Goal: Obtain resource: Obtain resource

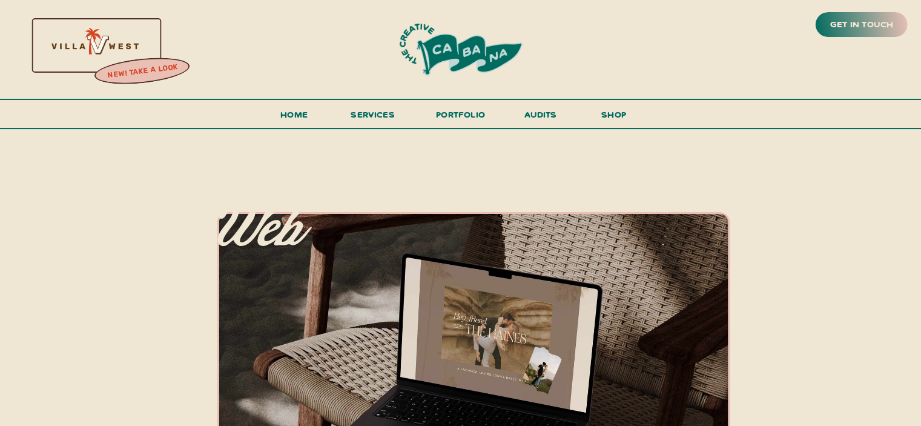
click at [97, 57] on div at bounding box center [94, 44] width 260 height 111
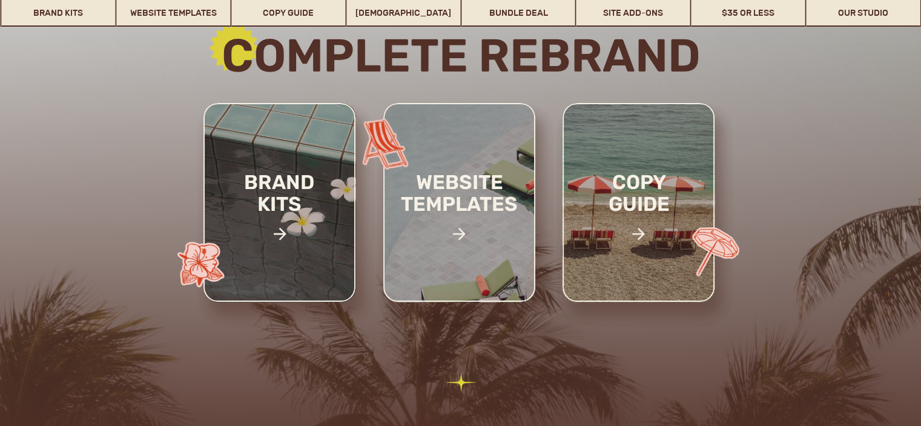
scroll to position [171, 0]
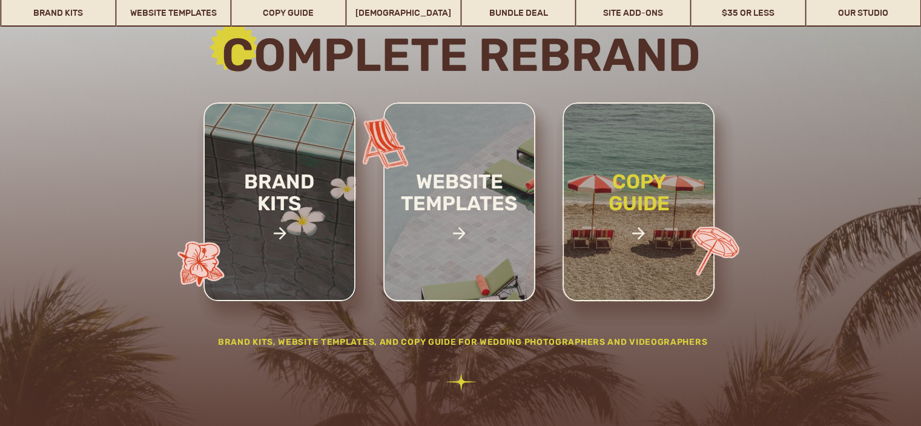
click at [669, 219] on h2 "copy guide" at bounding box center [639, 213] width 112 height 84
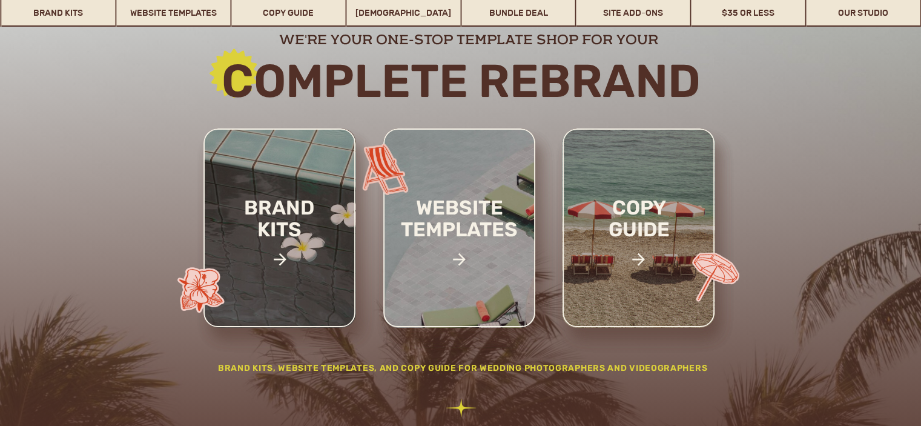
scroll to position [178, 0]
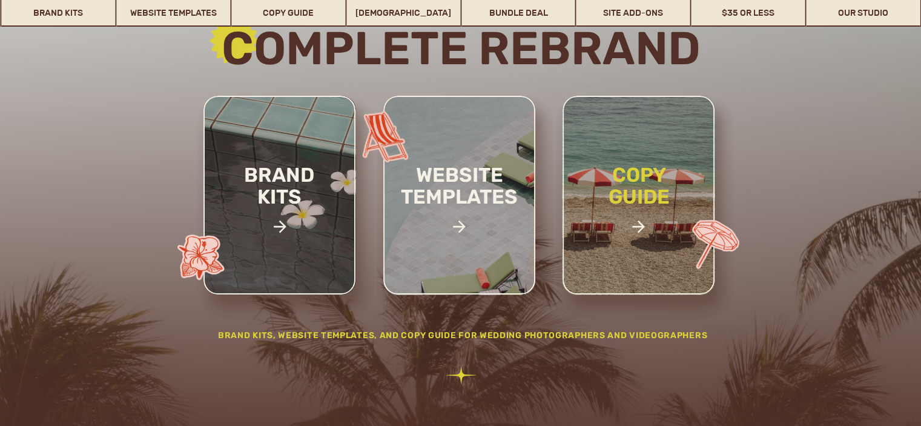
click at [647, 203] on h2 "copy guide" at bounding box center [639, 206] width 112 height 84
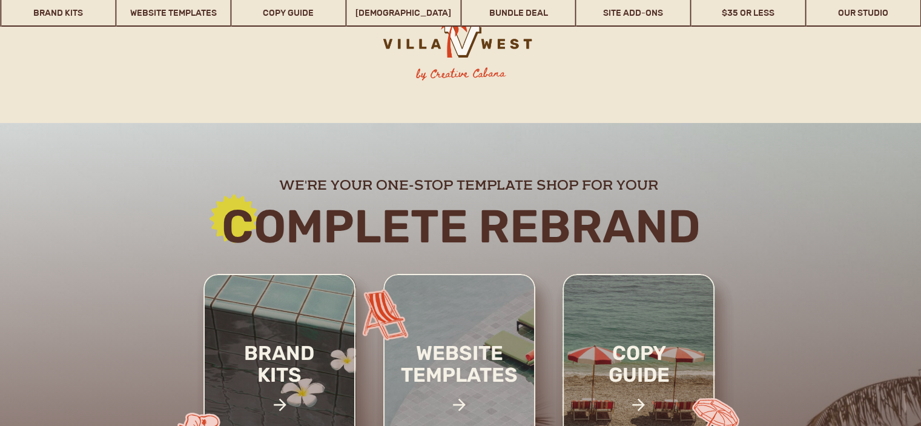
scroll to position [177, 0]
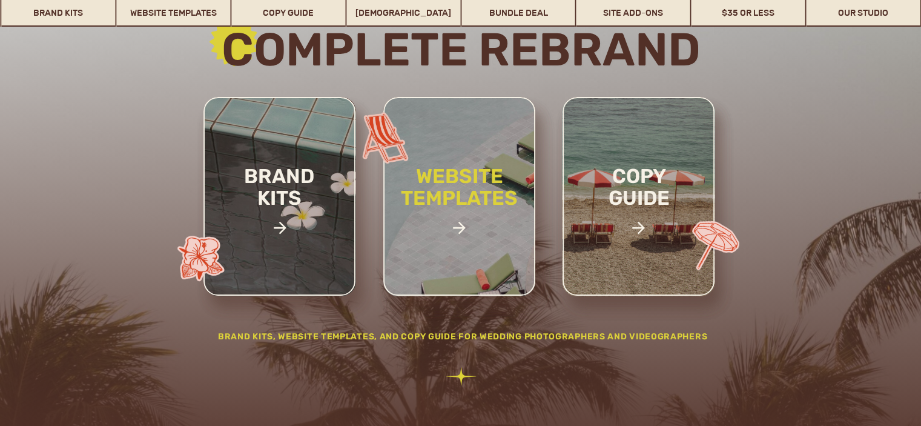
click at [477, 207] on h2 "website templates" at bounding box center [459, 200] width 159 height 70
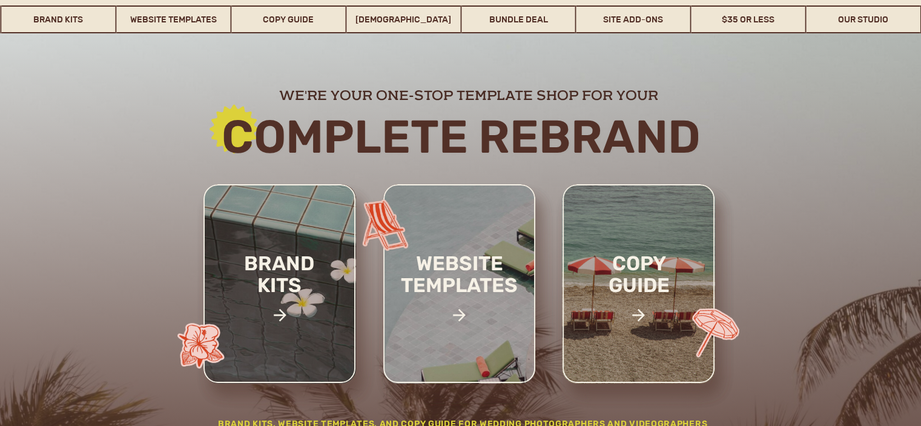
scroll to position [0, 0]
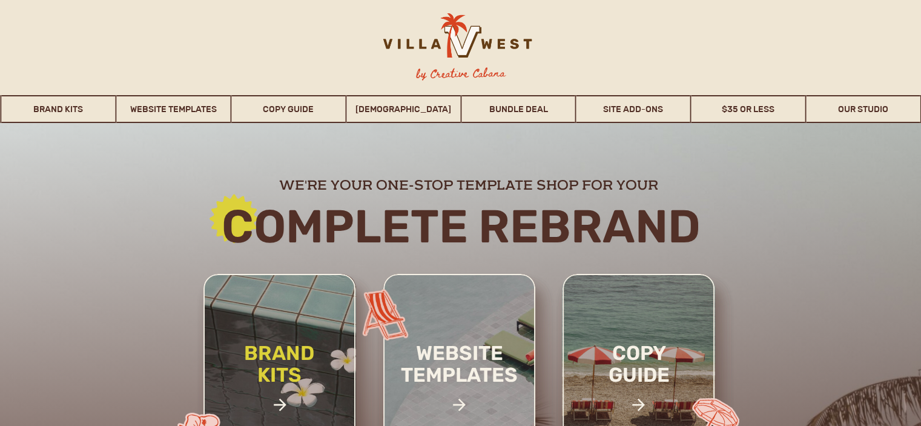
click at [268, 372] on h2 "brand kits" at bounding box center [279, 384] width 102 height 84
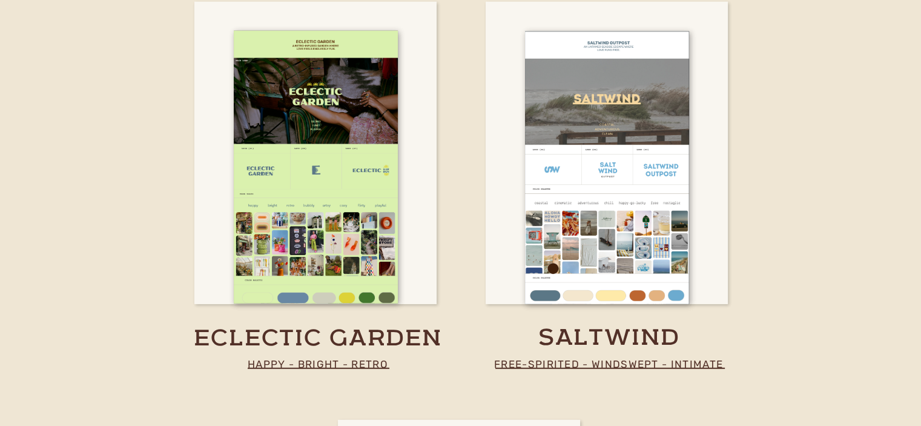
scroll to position [3315, 0]
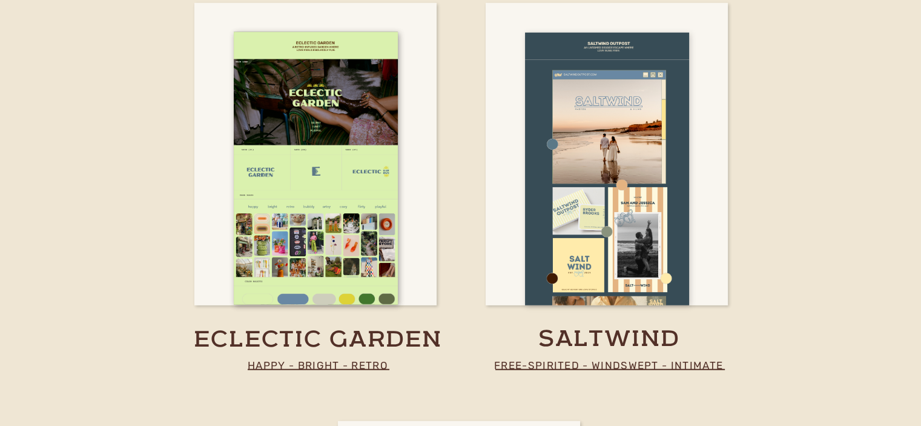
click at [611, 237] on div at bounding box center [607, 169] width 164 height 273
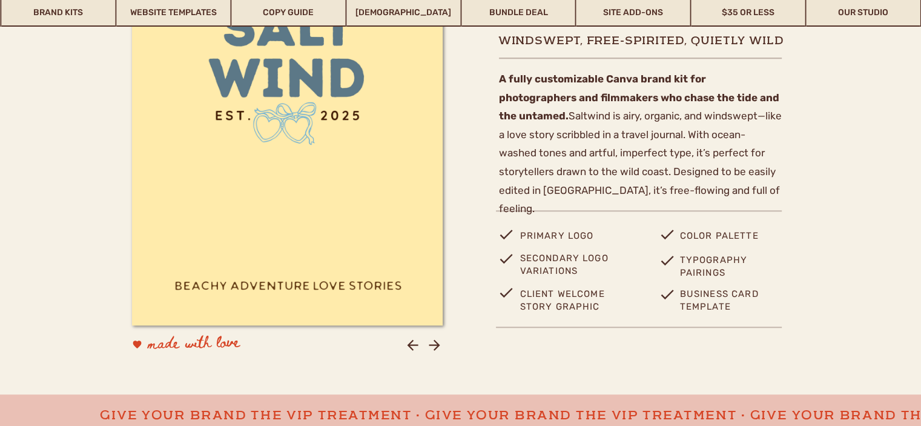
scroll to position [518, 0]
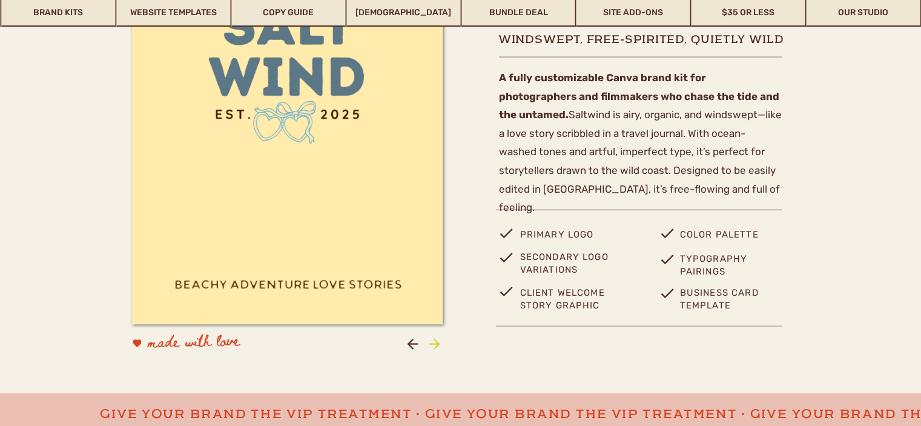
click at [434, 336] on icon at bounding box center [434, 344] width 16 height 16
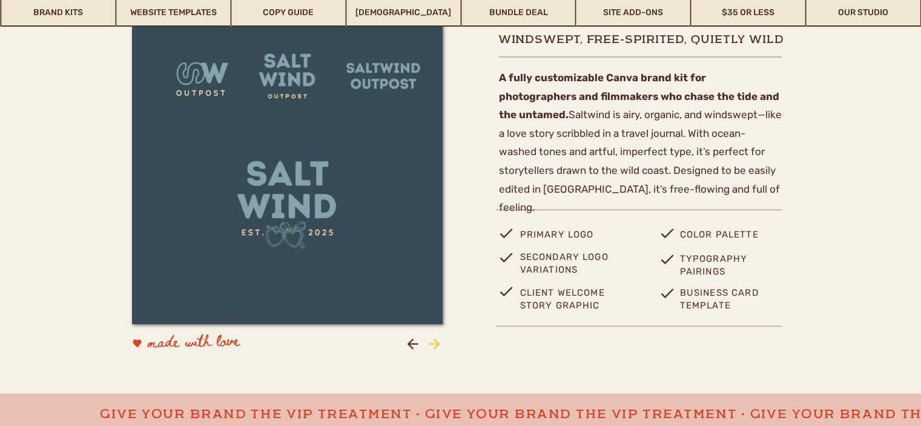
click at [434, 336] on icon at bounding box center [434, 344] width 16 height 16
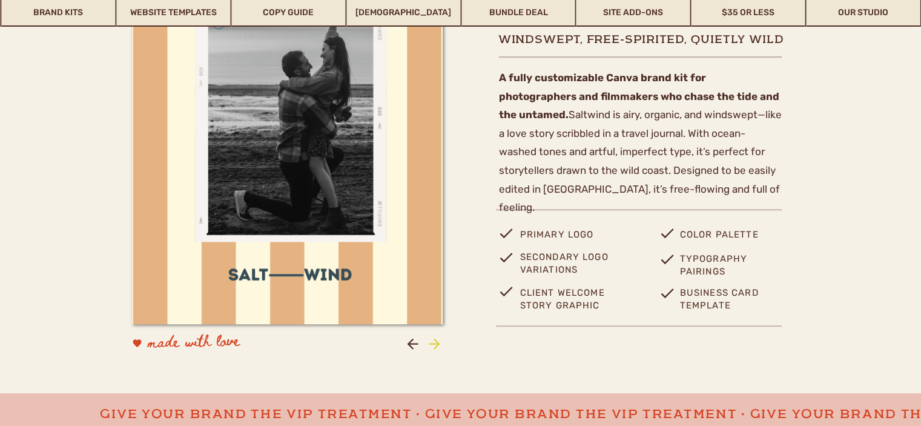
click at [434, 336] on icon at bounding box center [434, 344] width 16 height 16
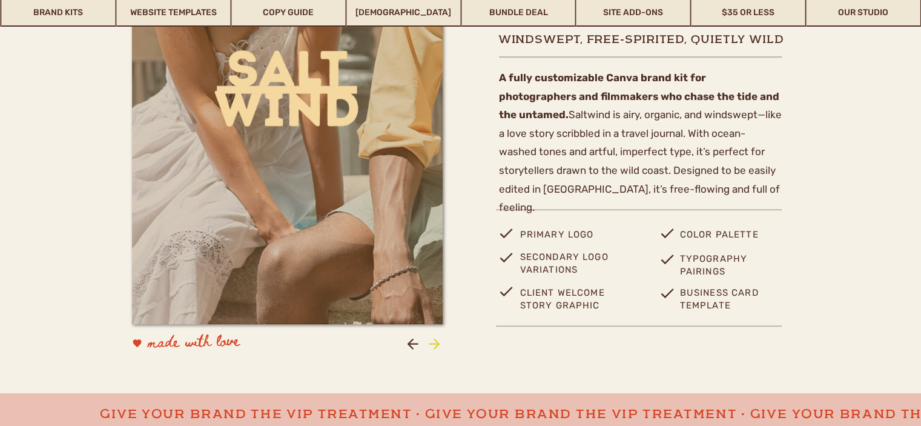
click at [434, 336] on icon at bounding box center [434, 344] width 16 height 16
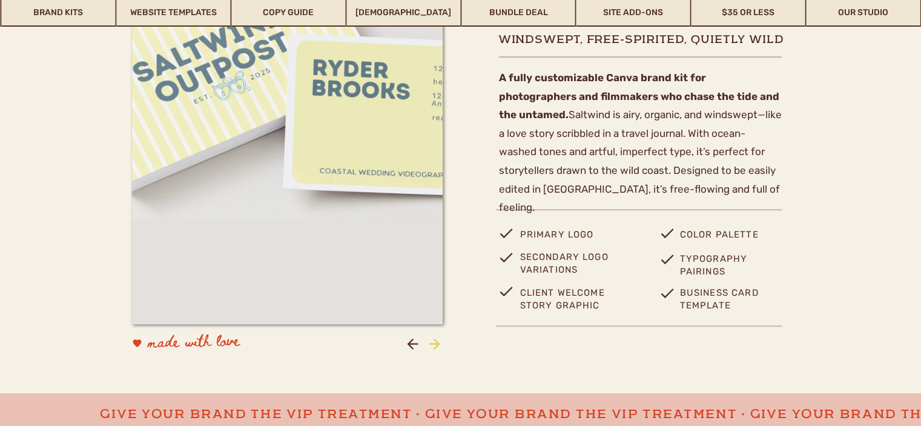
click at [434, 336] on icon at bounding box center [434, 344] width 16 height 16
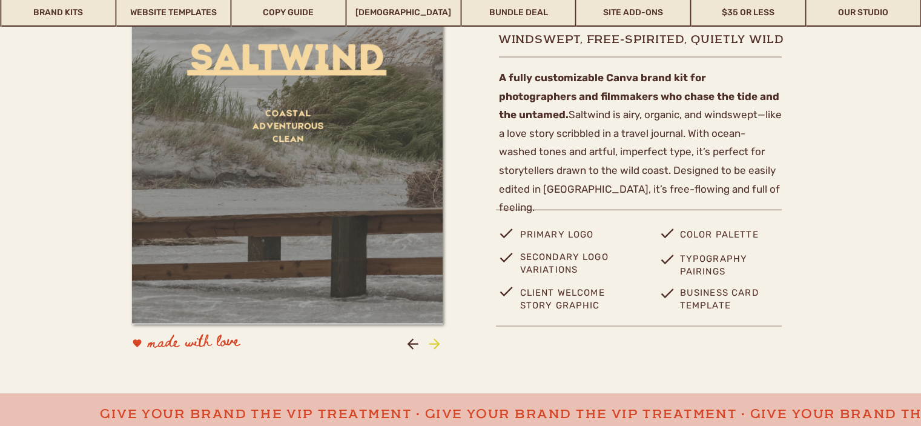
click at [434, 336] on icon at bounding box center [434, 344] width 16 height 16
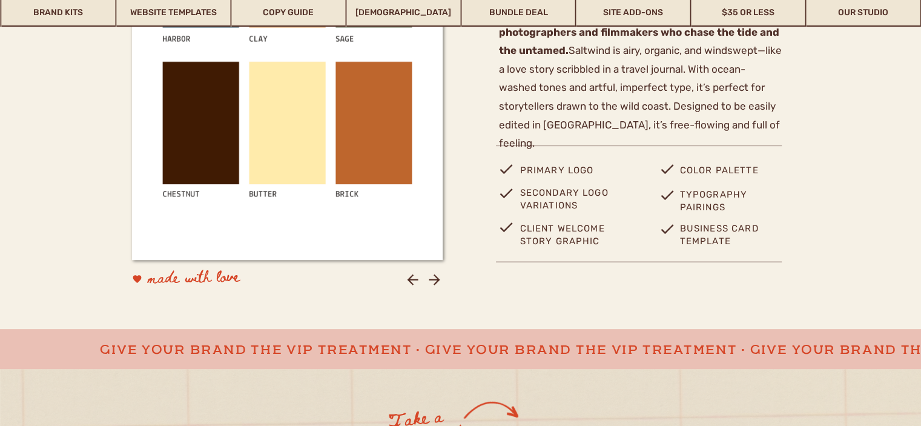
scroll to position [637, 0]
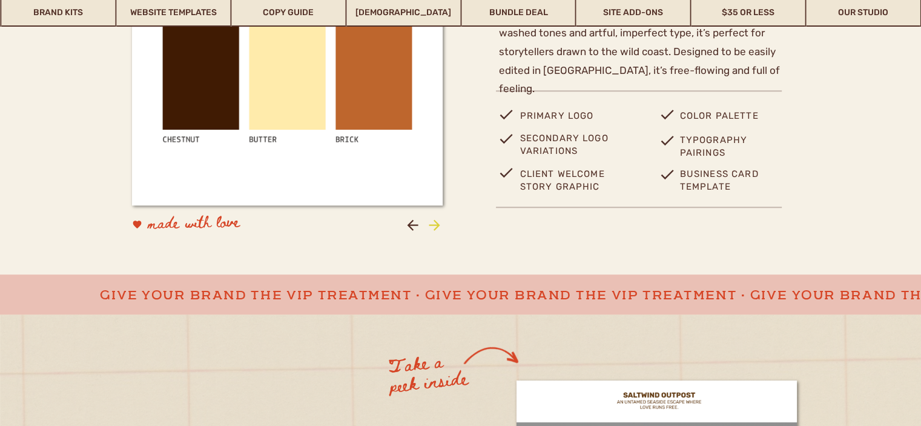
click at [432, 228] on icon at bounding box center [434, 225] width 16 height 16
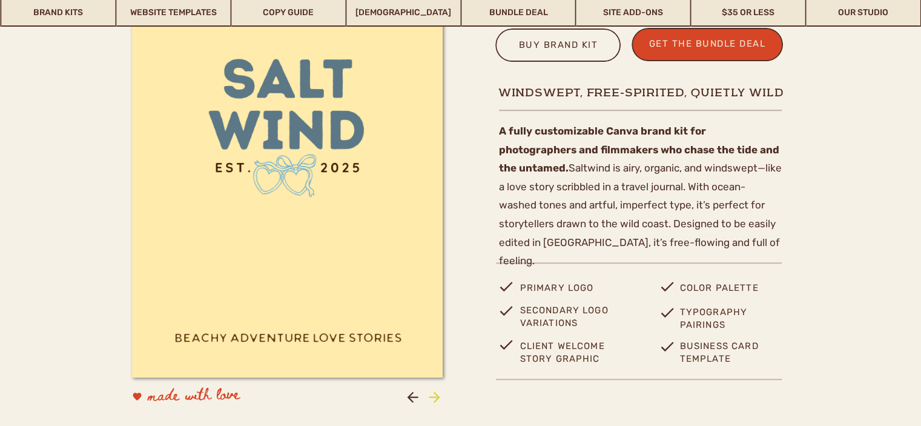
scroll to position [467, 0]
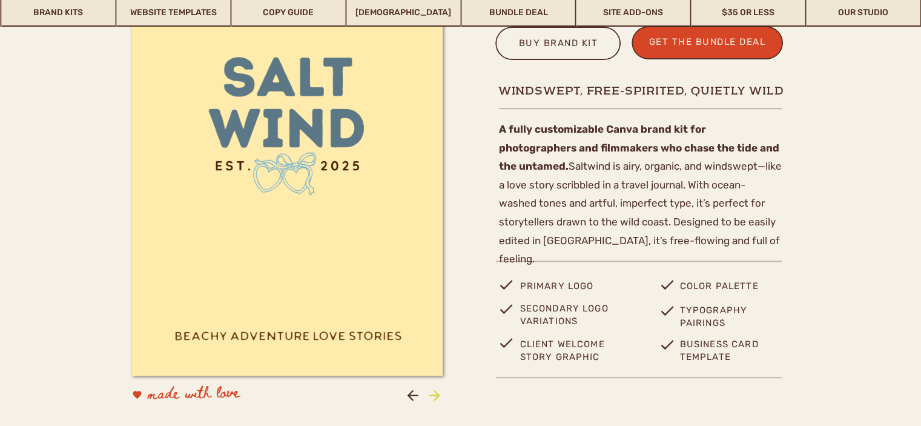
click at [428, 392] on icon at bounding box center [434, 395] width 16 height 16
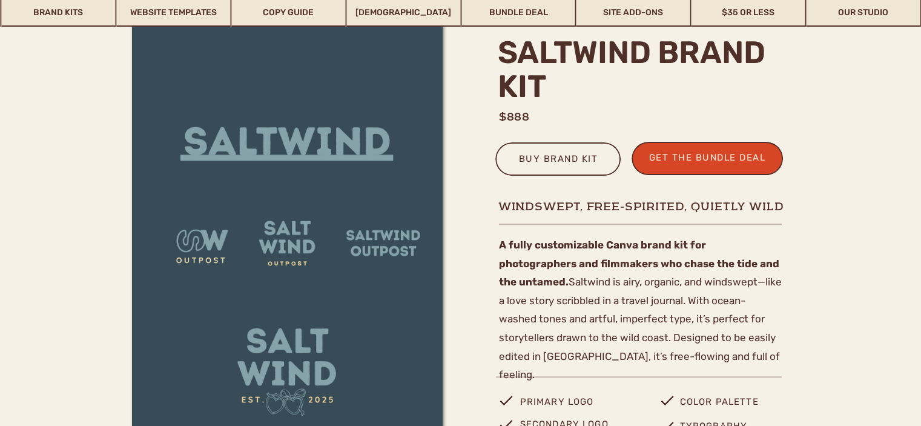
scroll to position [346, 0]
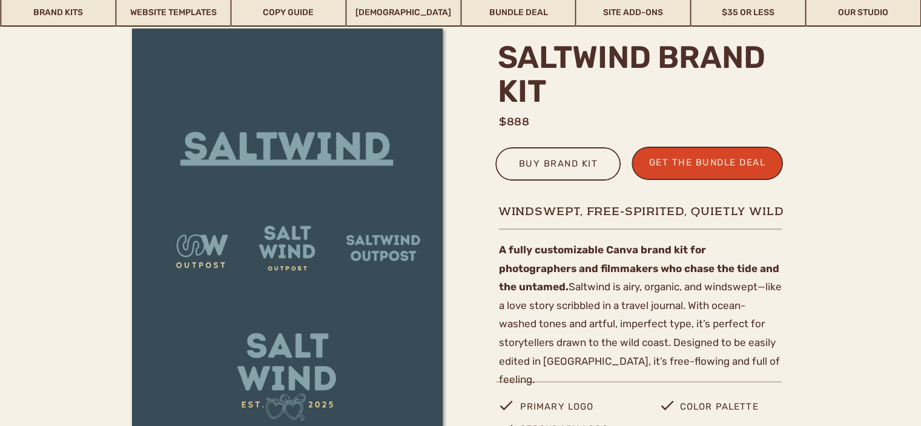
drag, startPoint x: 390, startPoint y: 136, endPoint x: 449, endPoint y: 95, distance: 71.4
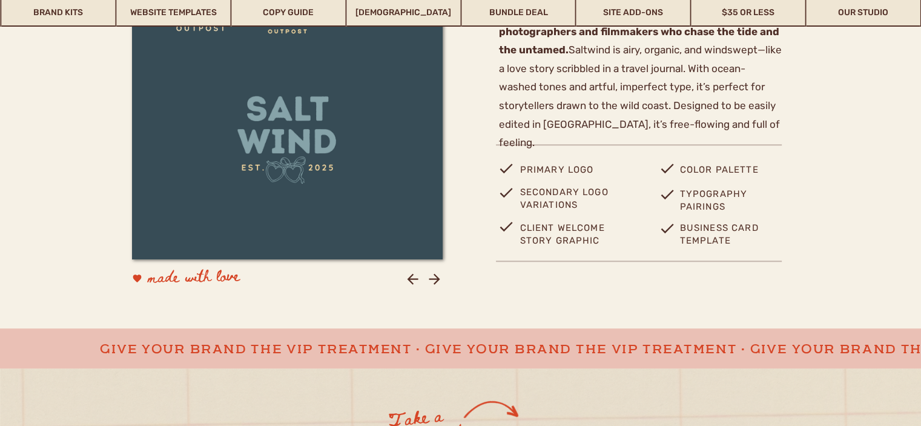
scroll to position [586, 0]
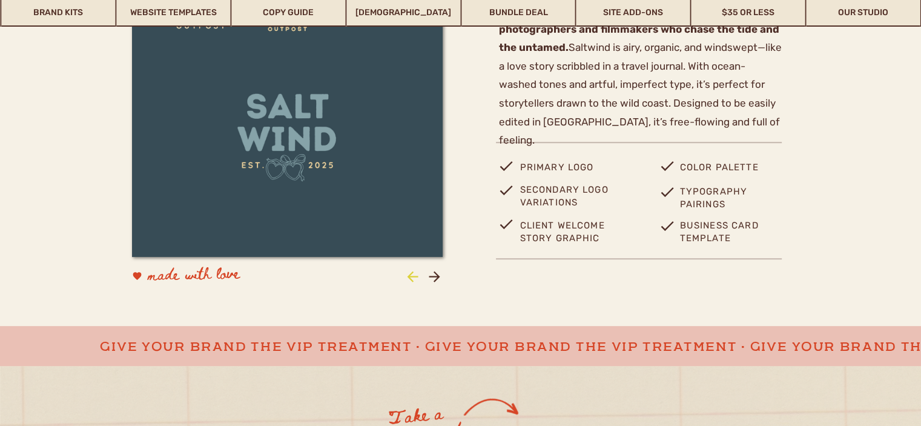
click at [409, 276] on icon at bounding box center [412, 276] width 11 height 11
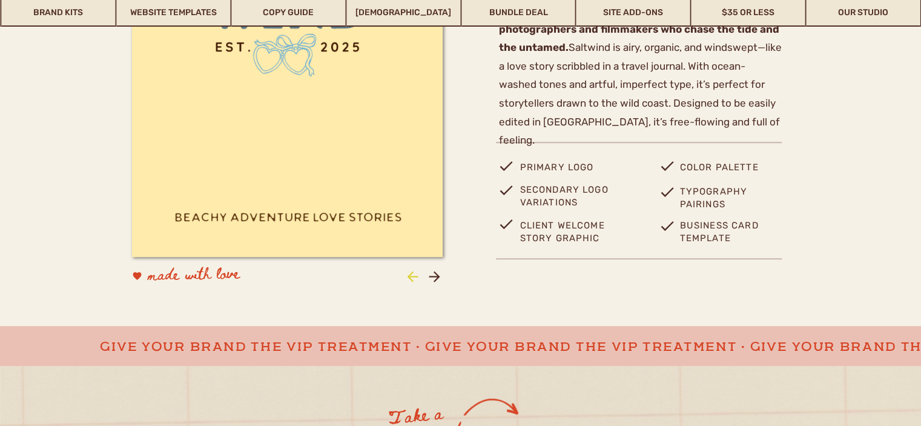
click at [413, 280] on icon at bounding box center [413, 276] width 16 height 16
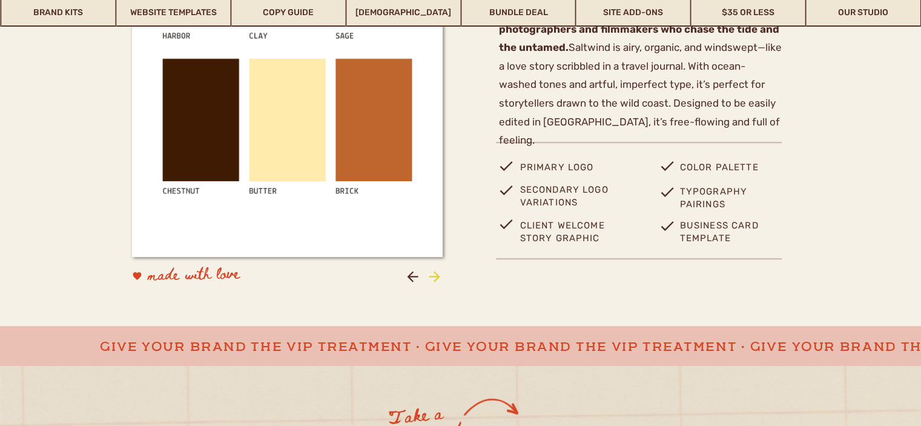
click at [436, 278] on icon at bounding box center [434, 276] width 11 height 11
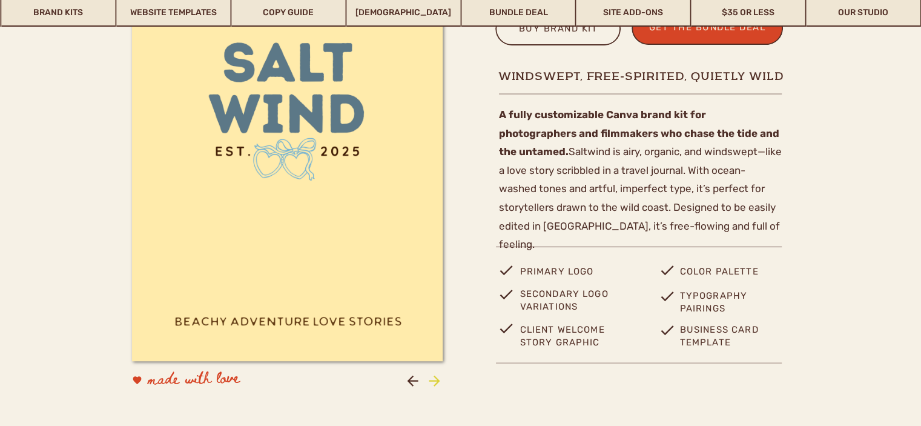
scroll to position [482, 0]
click at [438, 382] on icon at bounding box center [434, 380] width 16 height 16
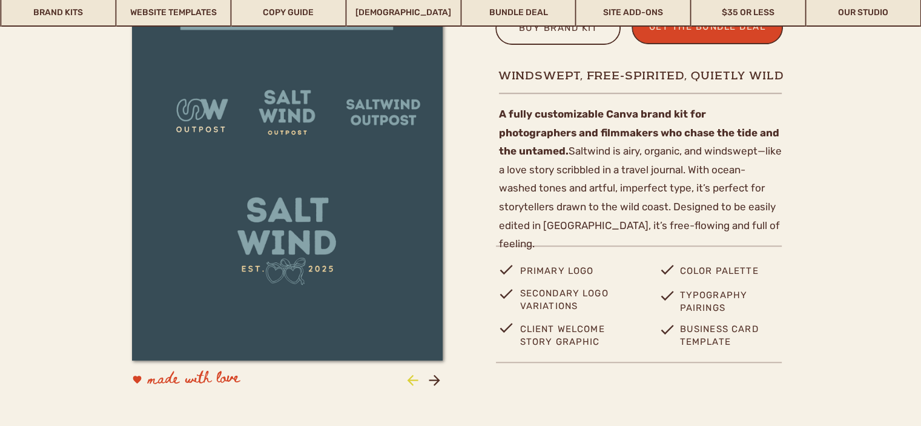
click at [405, 380] on icon at bounding box center [413, 380] width 16 height 16
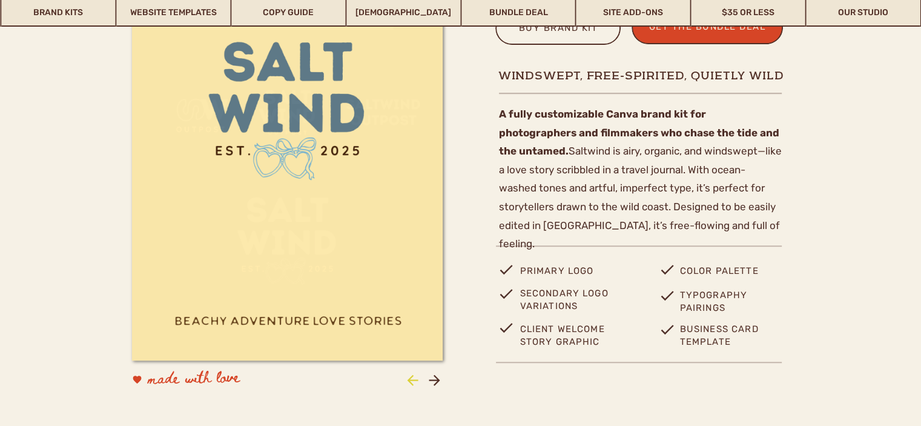
click at [405, 380] on icon at bounding box center [413, 380] width 16 height 16
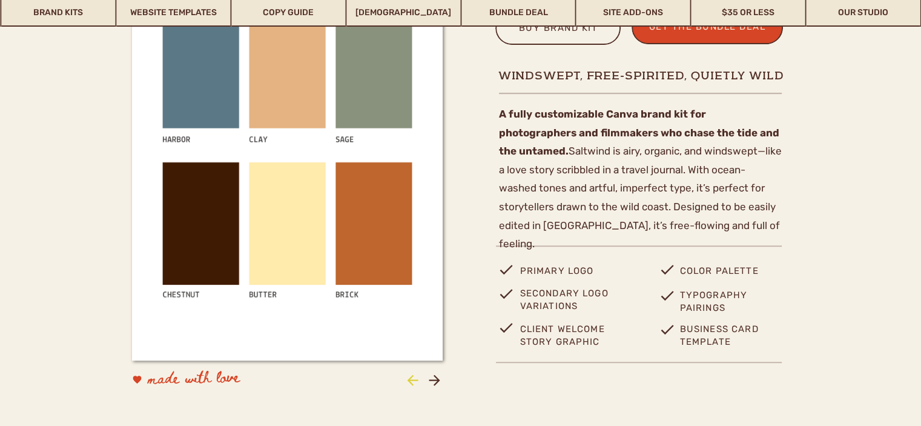
click at [405, 380] on icon at bounding box center [413, 380] width 16 height 16
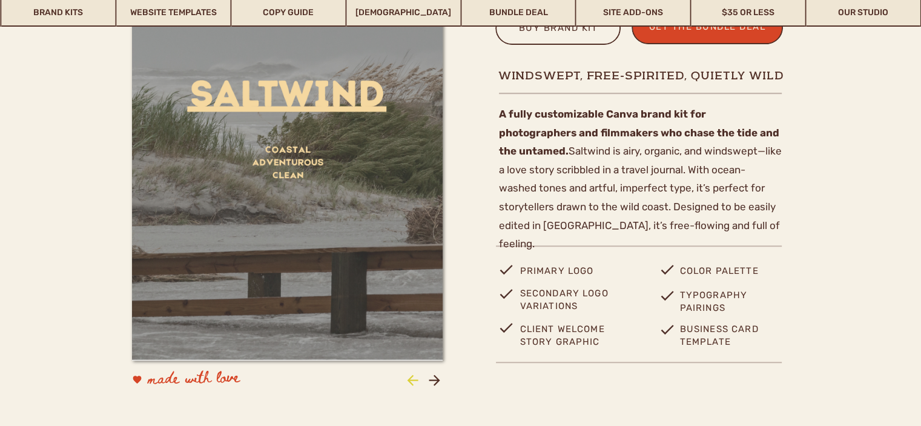
click at [405, 380] on icon at bounding box center [413, 380] width 16 height 16
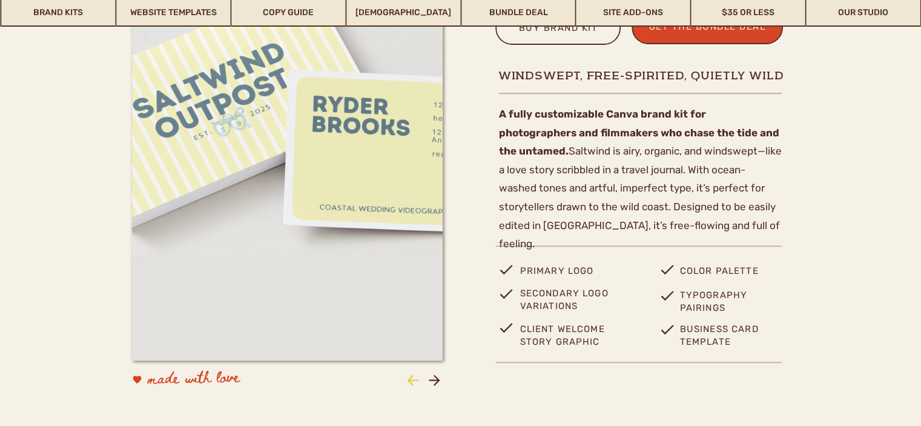
click at [405, 380] on icon at bounding box center [413, 380] width 16 height 16
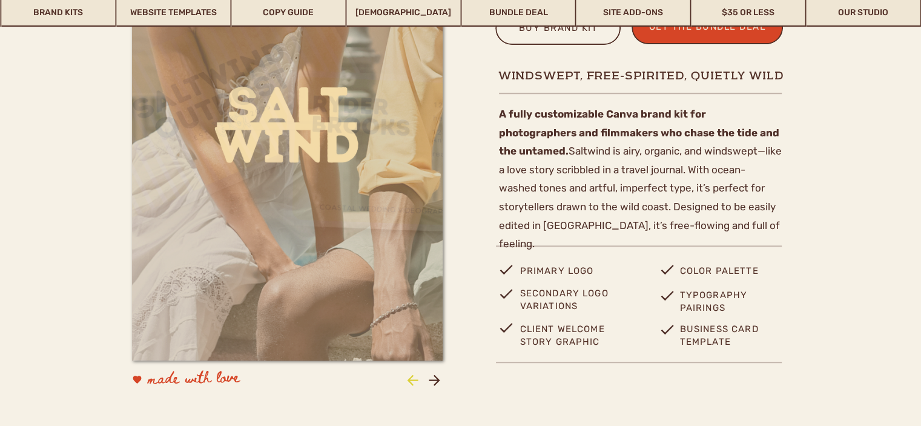
click at [405, 380] on icon at bounding box center [413, 380] width 16 height 16
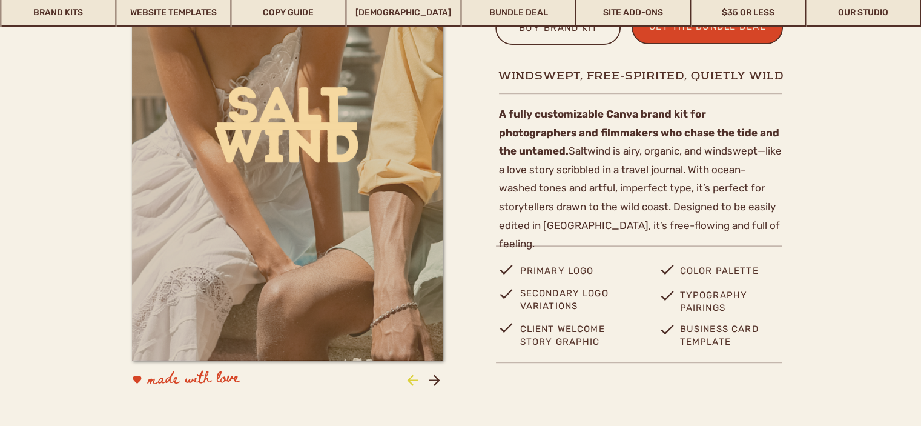
click at [405, 380] on icon at bounding box center [413, 380] width 16 height 16
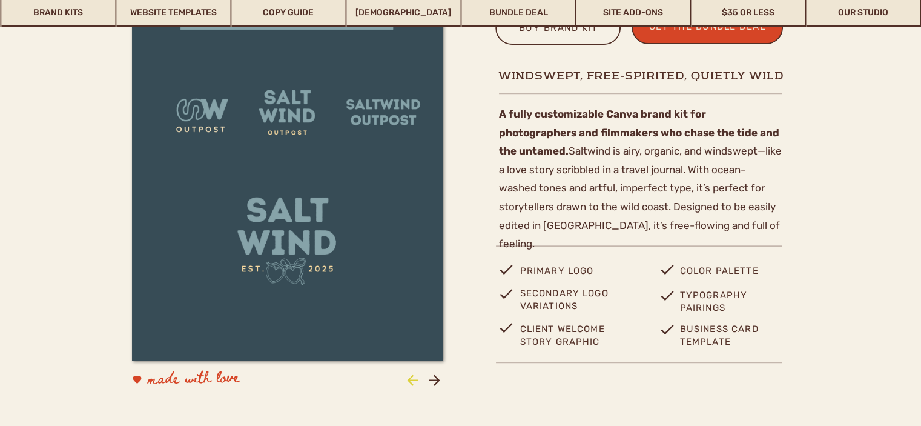
click at [405, 380] on icon at bounding box center [413, 380] width 16 height 16
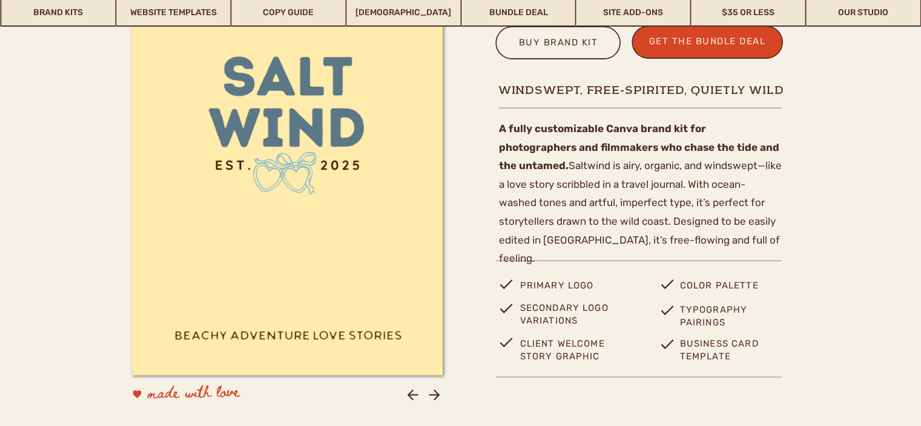
scroll to position [469, 0]
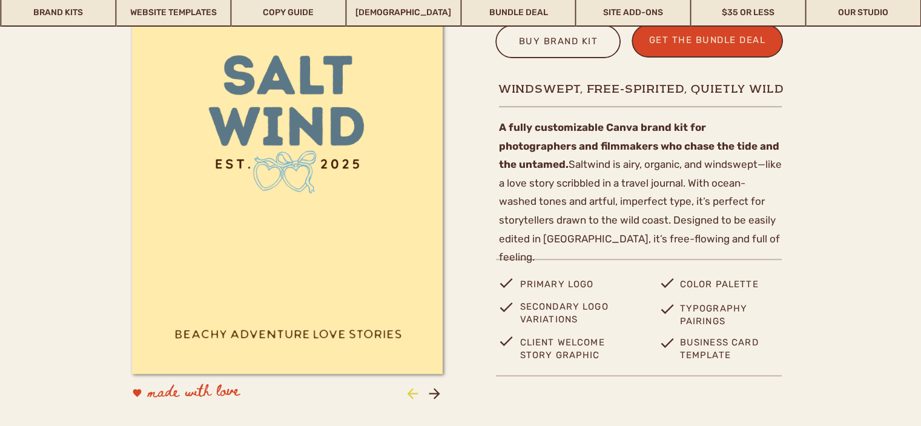
click at [411, 393] on icon at bounding box center [412, 393] width 11 height 11
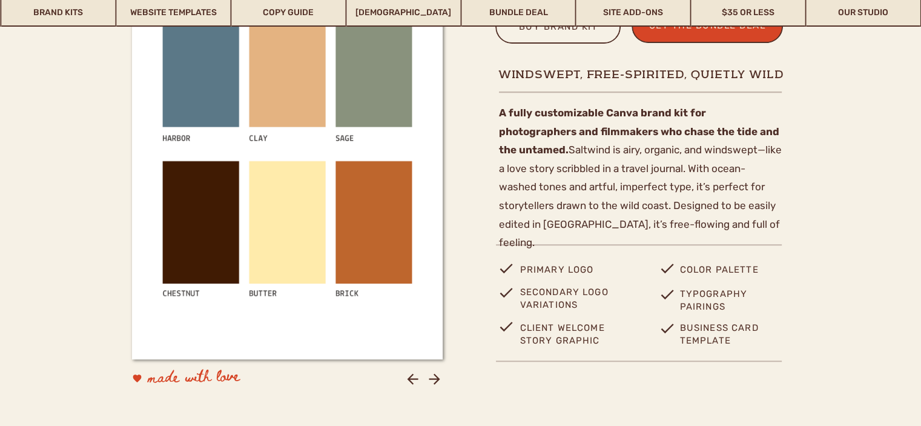
scroll to position [487, 0]
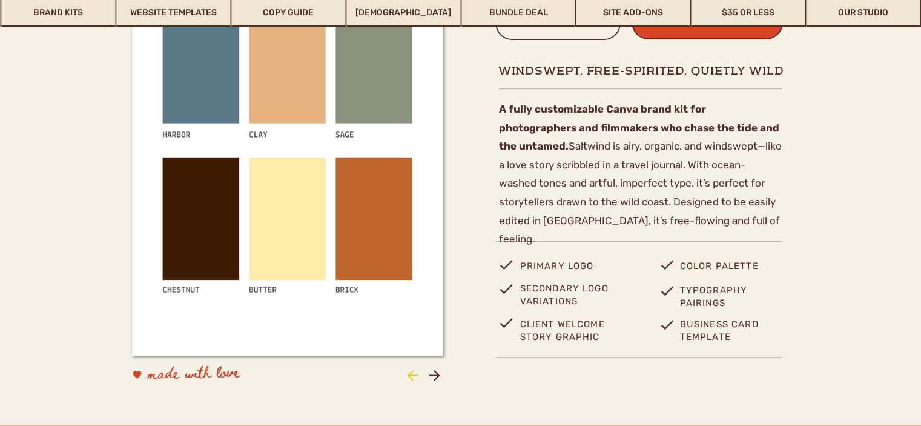
click at [414, 376] on icon at bounding box center [413, 375] width 16 height 16
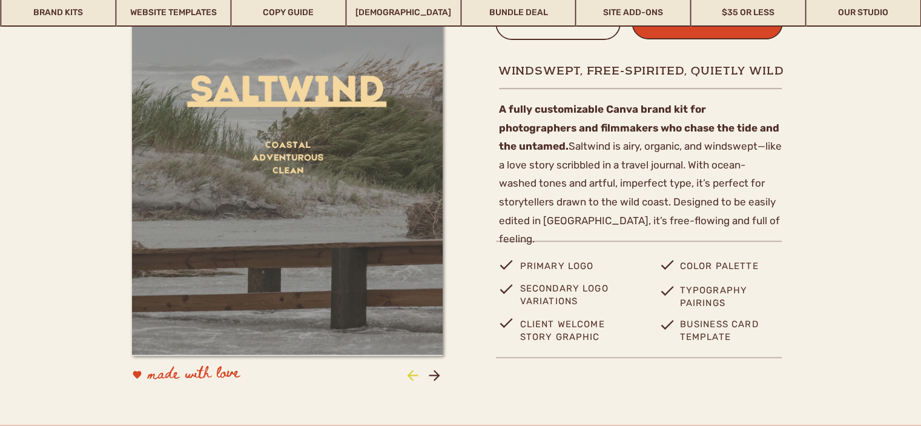
click at [414, 376] on icon at bounding box center [413, 375] width 16 height 16
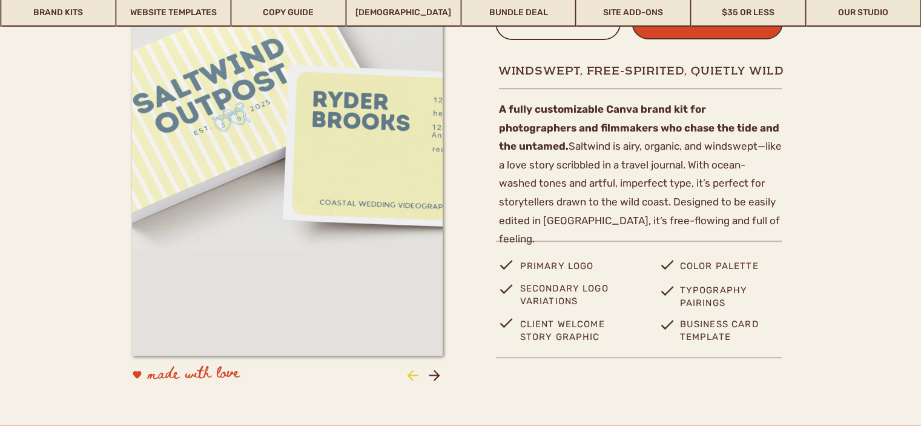
click at [414, 376] on icon at bounding box center [413, 375] width 16 height 16
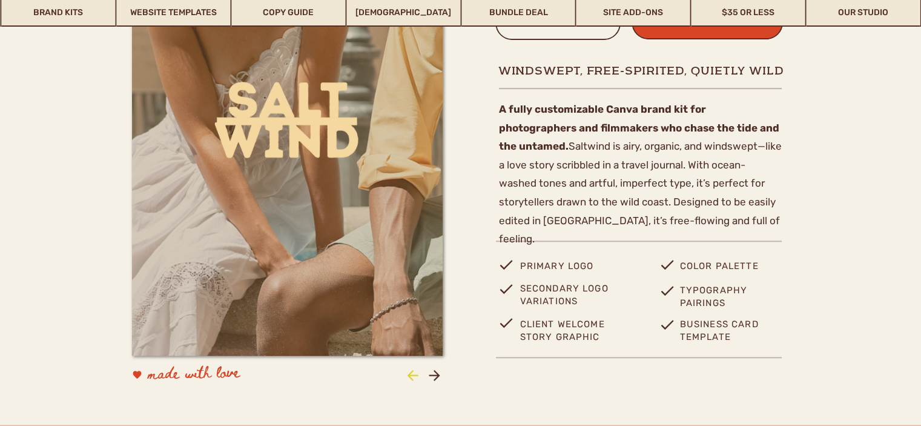
click at [414, 376] on icon at bounding box center [413, 375] width 16 height 16
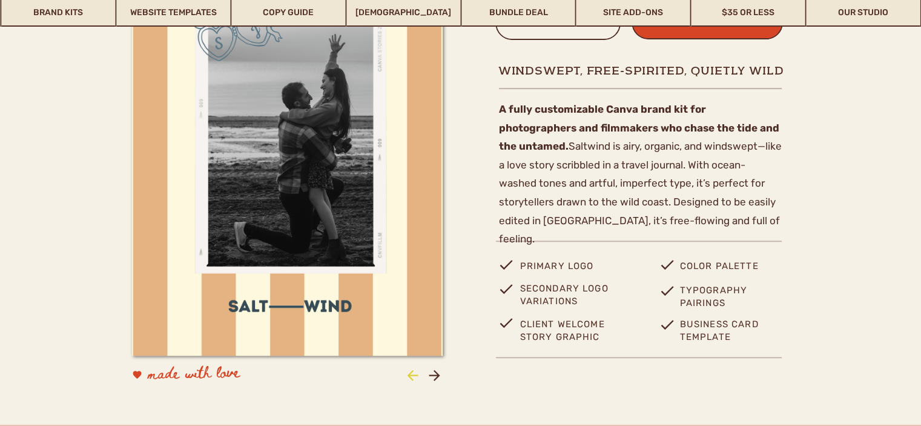
click at [414, 376] on icon at bounding box center [413, 375] width 16 height 16
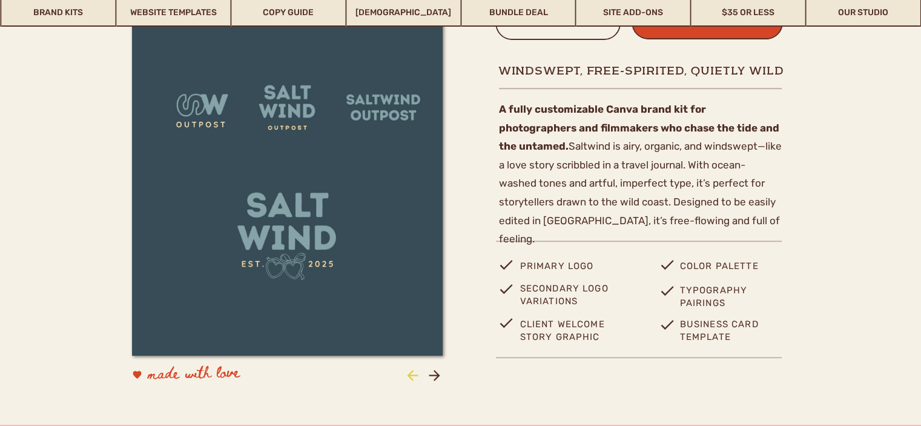
click at [414, 376] on icon at bounding box center [413, 375] width 16 height 16
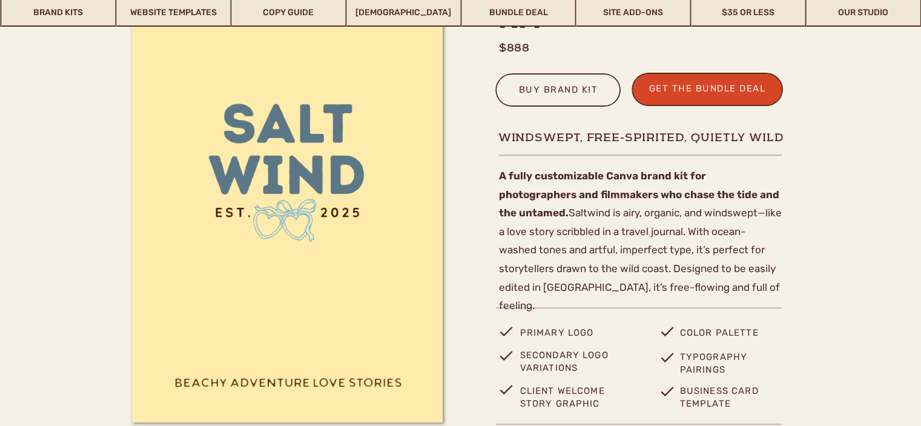
scroll to position [421, 0]
drag, startPoint x: 790, startPoint y: 134, endPoint x: 495, endPoint y: 134, distance: 294.3
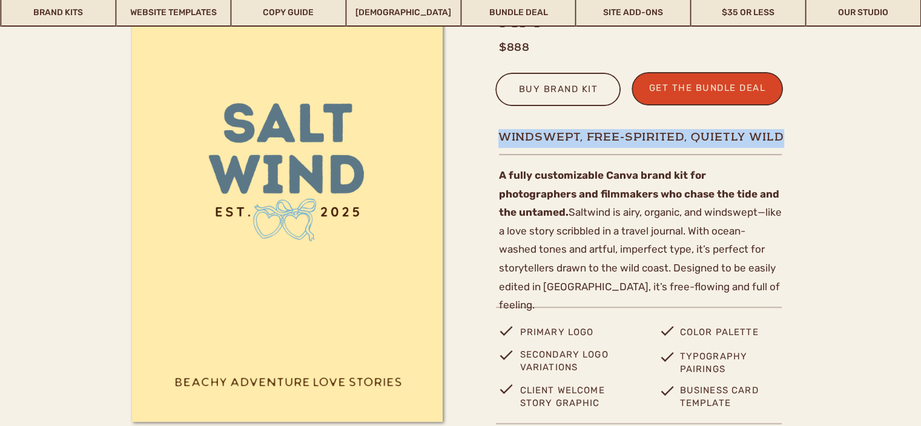
drag, startPoint x: 501, startPoint y: 136, endPoint x: 780, endPoint y: 136, distance: 279.2
click at [780, 136] on h1 "Windswept, free-spirited, quietly wild" at bounding box center [642, 136] width 288 height 15
copy h1 "Windswept, free-spirited, quietly wild"
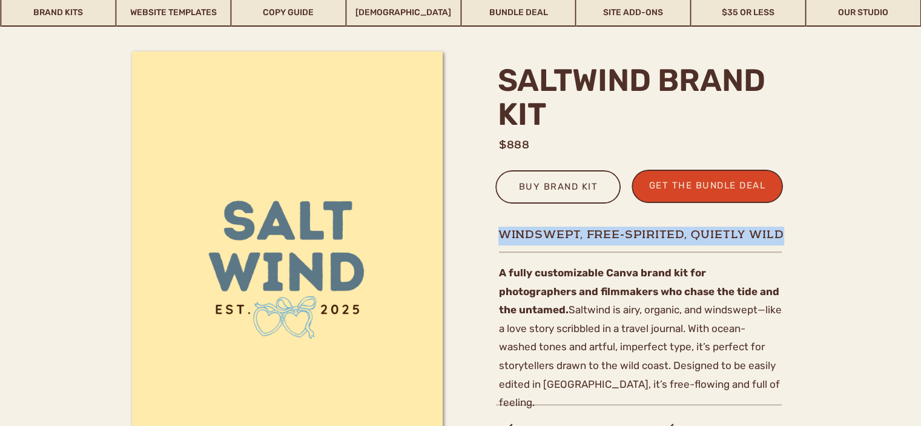
scroll to position [322, 0]
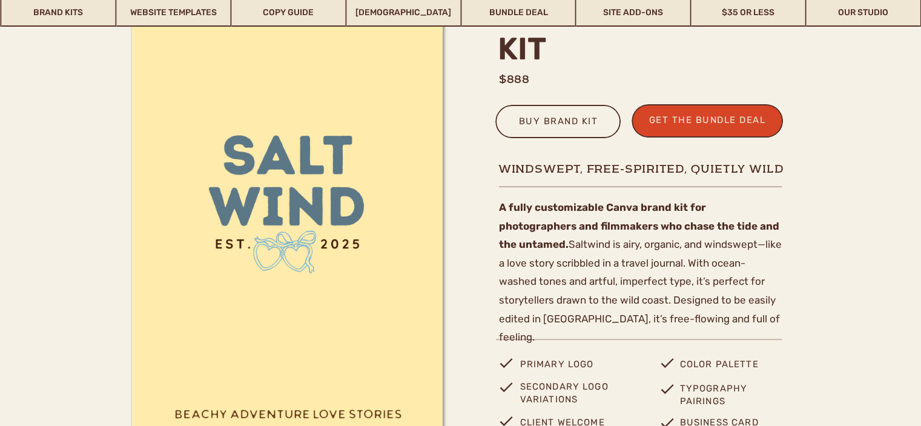
scroll to position [419, 0]
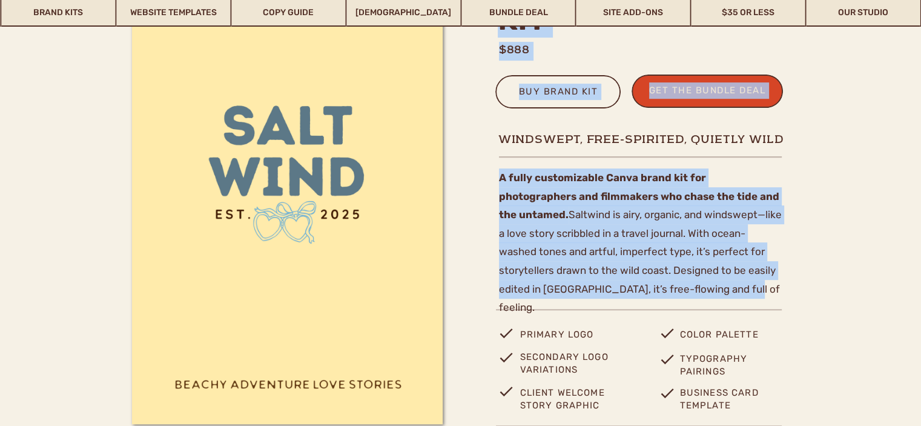
drag, startPoint x: 644, startPoint y: 288, endPoint x: 487, endPoint y: 176, distance: 193.6
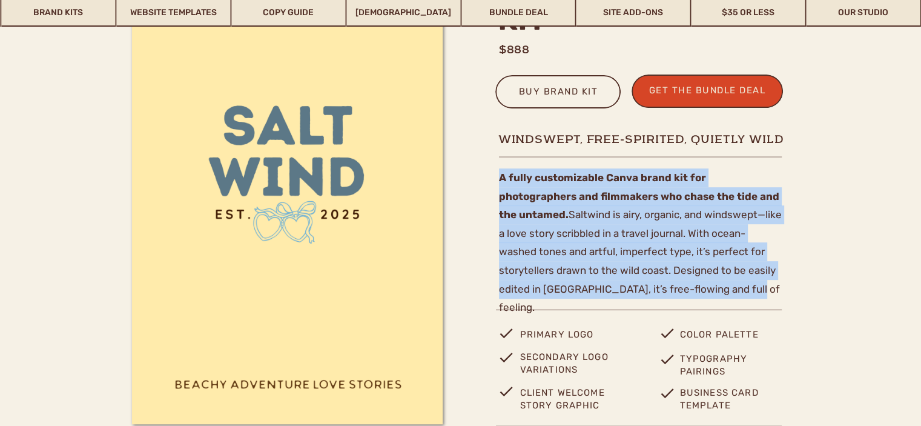
drag, startPoint x: 499, startPoint y: 178, endPoint x: 654, endPoint y: 290, distance: 191.3
click at [654, 290] on p "A fully customizable Canva brand kit for photographers and filmmakers who chase…" at bounding box center [640, 236] width 283 height 137
copy p "A fully customizable Canva brand kit for photographers and filmmakers who chase…"
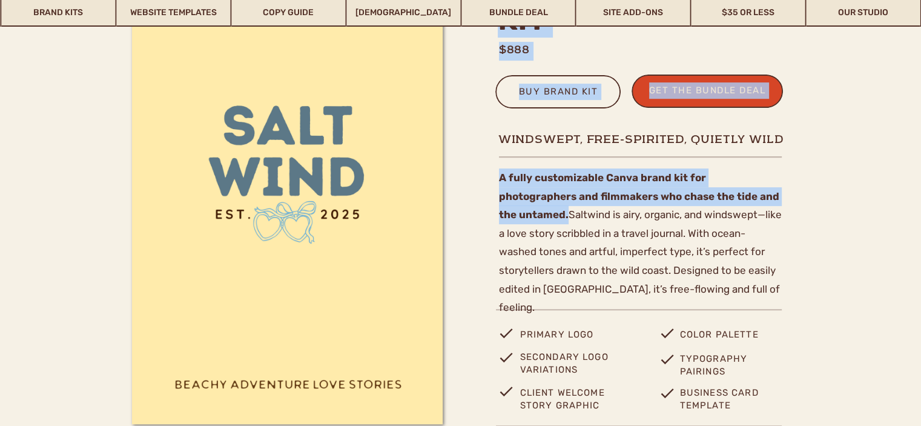
drag, startPoint x: 769, startPoint y: 196, endPoint x: 487, endPoint y: 176, distance: 282.3
click at [499, 176] on b "A fully customizable Canva brand kit for photographers and filmmakers who chase…" at bounding box center [639, 195] width 280 height 49
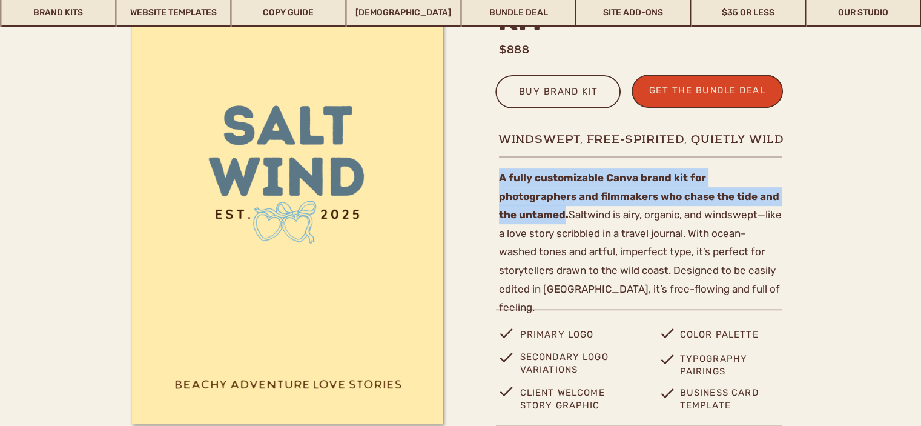
drag, startPoint x: 498, startPoint y: 176, endPoint x: 756, endPoint y: 188, distance: 257.7
click at [756, 188] on p "A fully customizable Canva brand kit for photographers and filmmakers who chase…" at bounding box center [640, 236] width 283 height 137
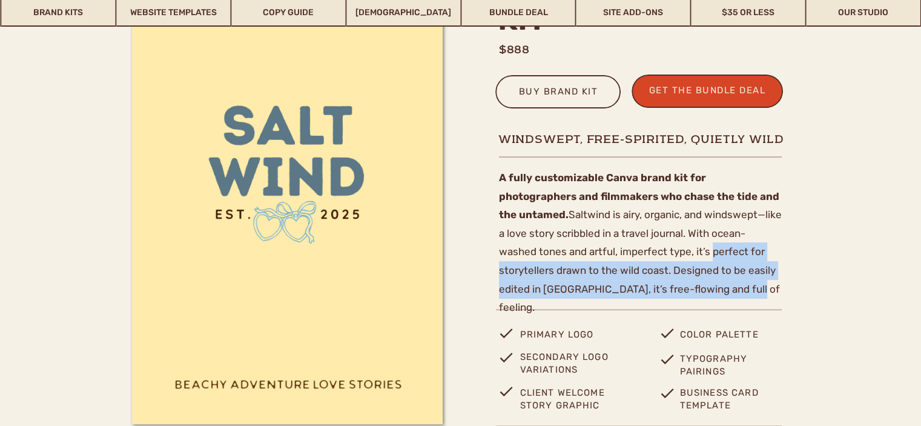
drag, startPoint x: 621, startPoint y: 250, endPoint x: 659, endPoint y: 287, distance: 53.1
click at [659, 287] on p "A fully customizable Canva brand kit for photographers and filmmakers who chase…" at bounding box center [640, 236] width 283 height 137
copy p "perfect for storytellers drawn to the wild coast. Designed to be easily edited …"
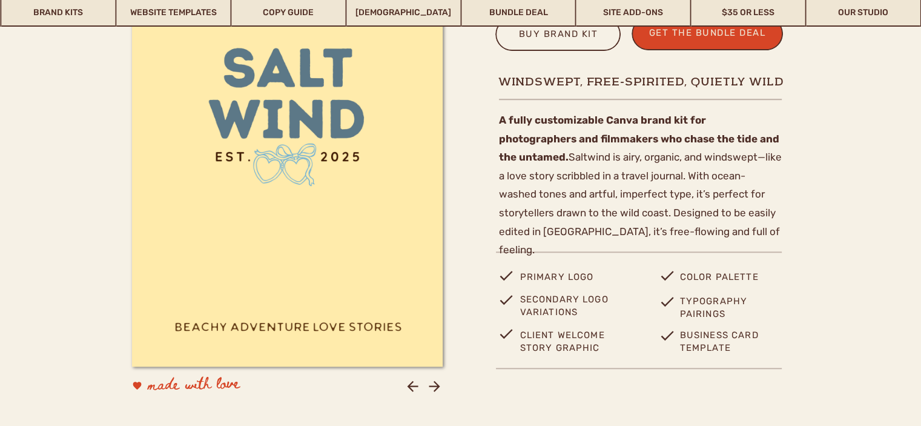
scroll to position [474, 0]
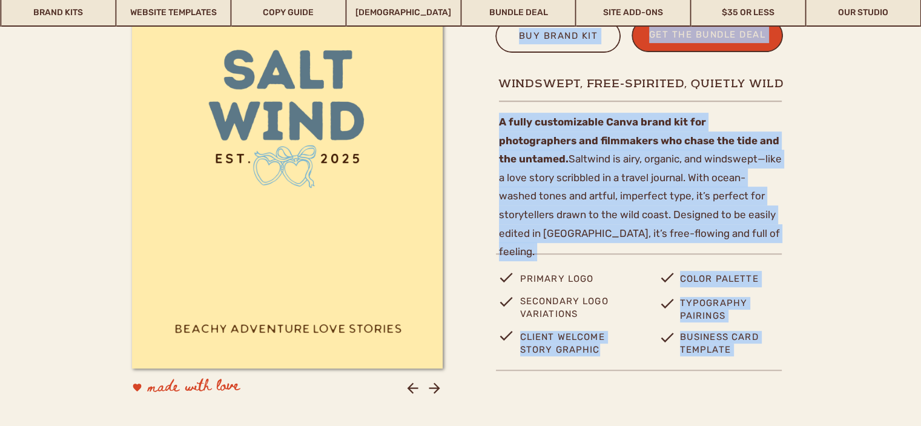
drag, startPoint x: 601, startPoint y: 348, endPoint x: 519, endPoint y: 336, distance: 82.7
copy div "Saltwind brand kit $888 get the bundle deal buy brand kit A fully customizable …"
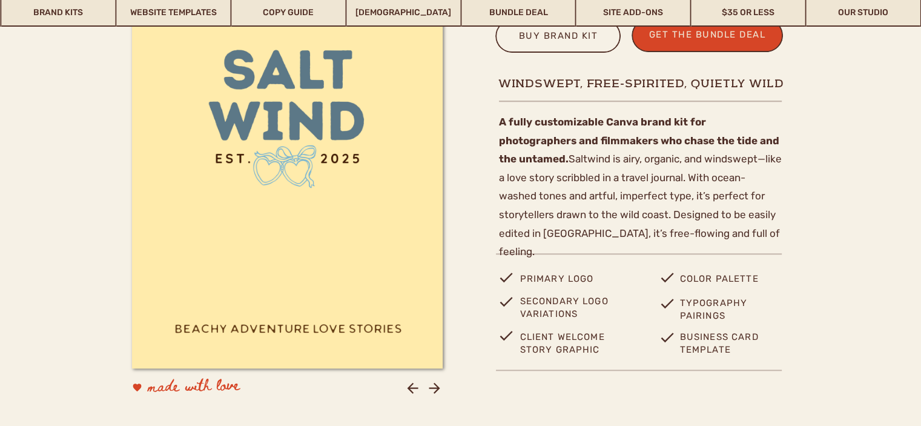
drag, startPoint x: 520, startPoint y: 336, endPoint x: 600, endPoint y: 354, distance: 81.4
click at [600, 354] on p "Client Welcome story Graphic" at bounding box center [573, 343] width 107 height 25
copy p "Client Welcome story Graphic"
click at [433, 387] on icon at bounding box center [434, 387] width 11 height 11
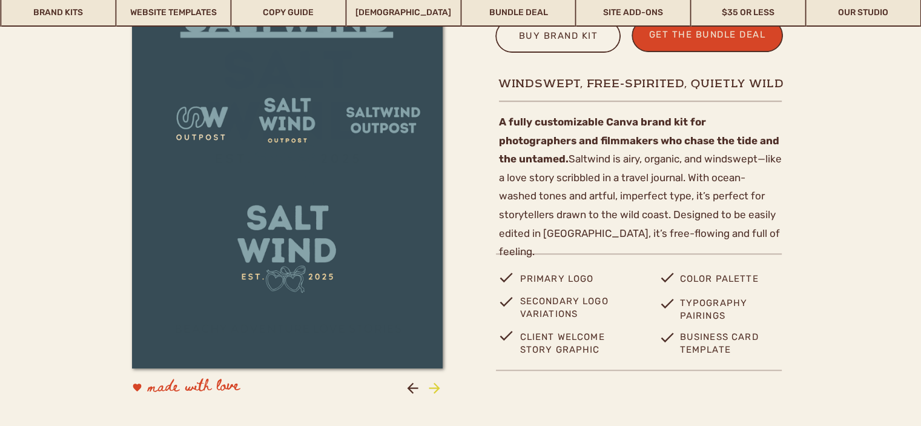
click at [433, 387] on icon at bounding box center [434, 387] width 11 height 11
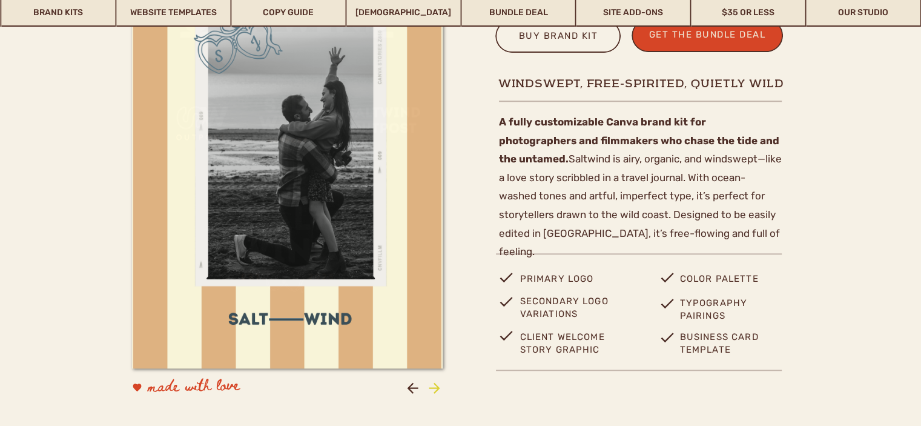
click at [433, 387] on icon at bounding box center [434, 387] width 11 height 11
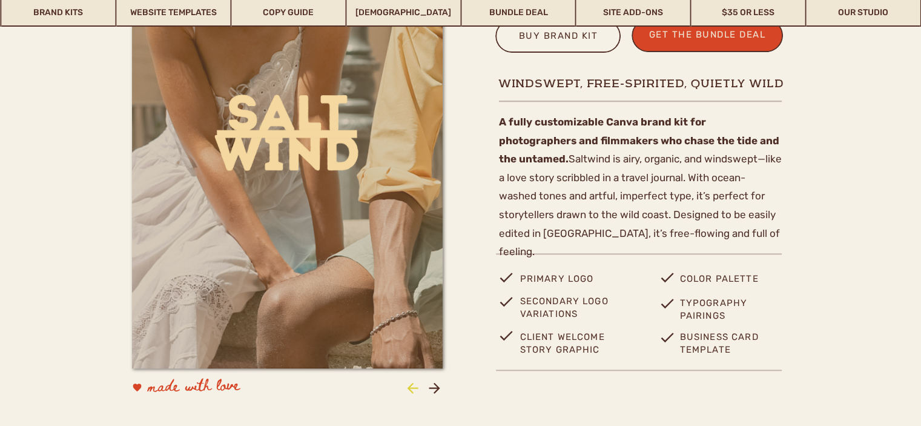
click at [407, 386] on icon at bounding box center [413, 388] width 16 height 16
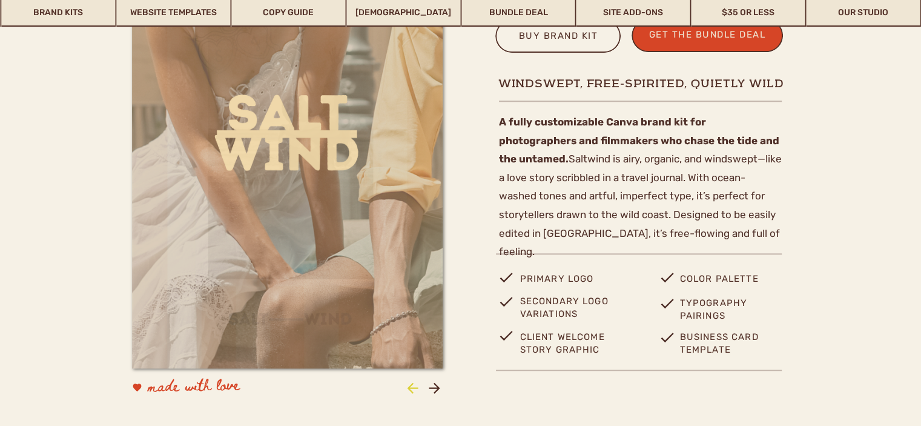
click at [407, 386] on icon at bounding box center [413, 388] width 16 height 16
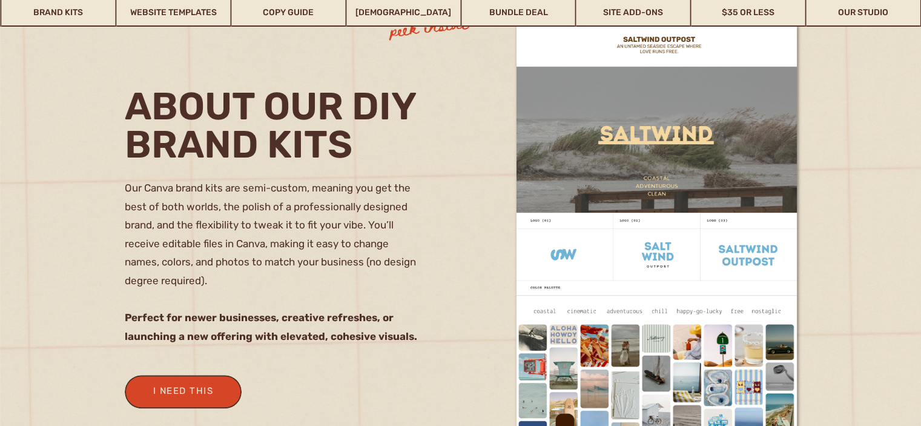
scroll to position [991, 0]
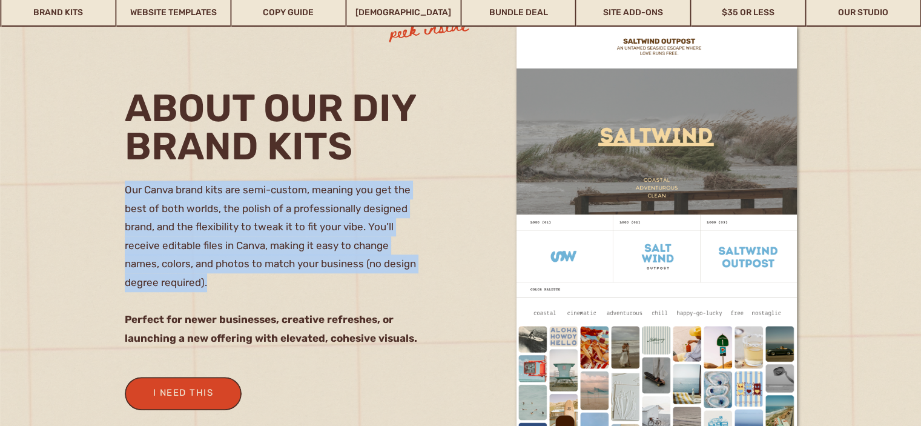
drag, startPoint x: 234, startPoint y: 283, endPoint x: 125, endPoint y: 190, distance: 144.3
click at [125, 190] on p "Our Canva brand kits are semi-custom, meaning you get the best of both worlds, …" at bounding box center [273, 265] width 297 height 171
copy p "Our Canva brand kits are semi-custom, meaning you get the best of both worlds, …"
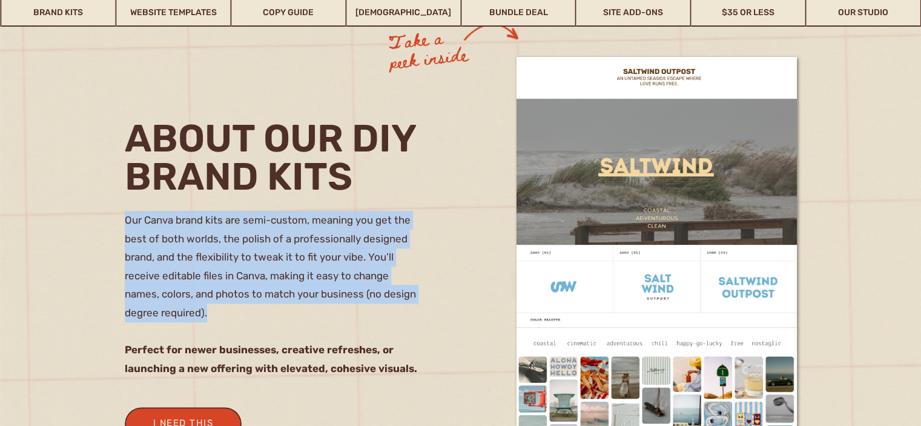
scroll to position [959, 0]
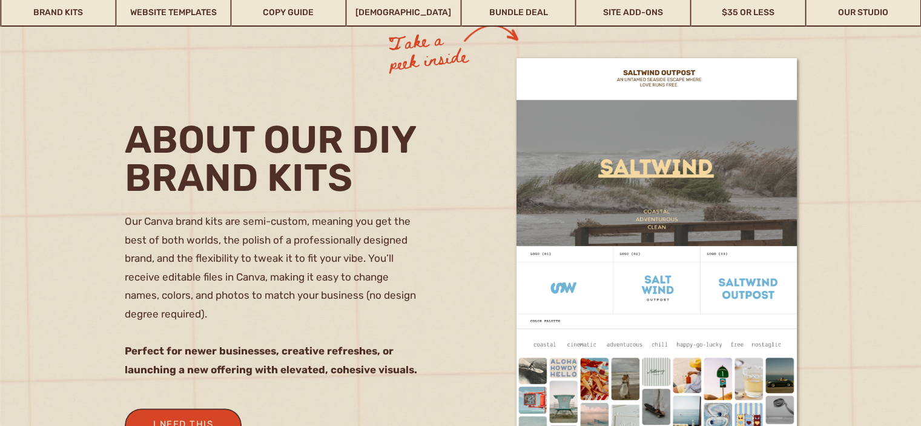
click at [441, 227] on div at bounding box center [460, 341] width 921 height 698
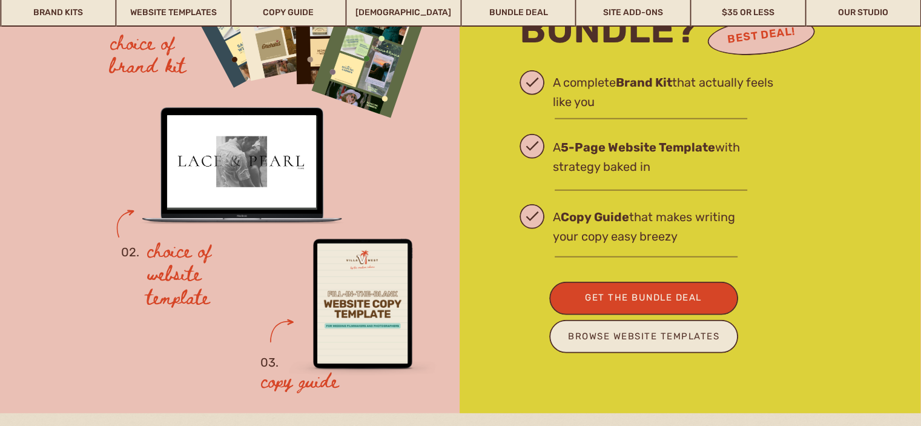
scroll to position [3513, 0]
